Goal: Information Seeking & Learning: Learn about a topic

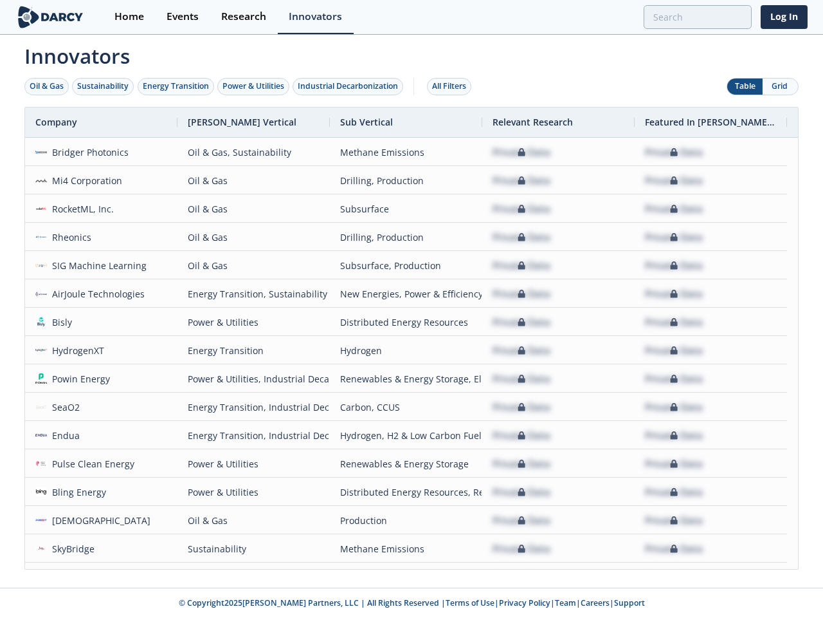
click at [47, 86] on div "Oil & Gas" at bounding box center [47, 86] width 34 height 12
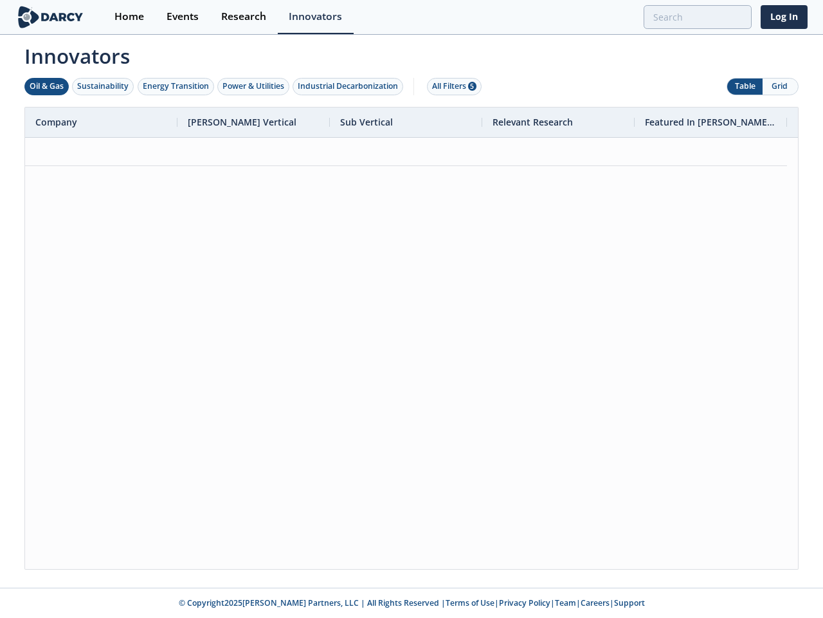
click at [104, 86] on div "Sustainability" at bounding box center [102, 86] width 51 height 12
click at [176, 86] on div "Energy Transition" at bounding box center [176, 86] width 66 height 12
click at [255, 86] on div "Power & Utilities" at bounding box center [254, 86] width 62 height 12
